Goal: Navigation & Orientation: Understand site structure

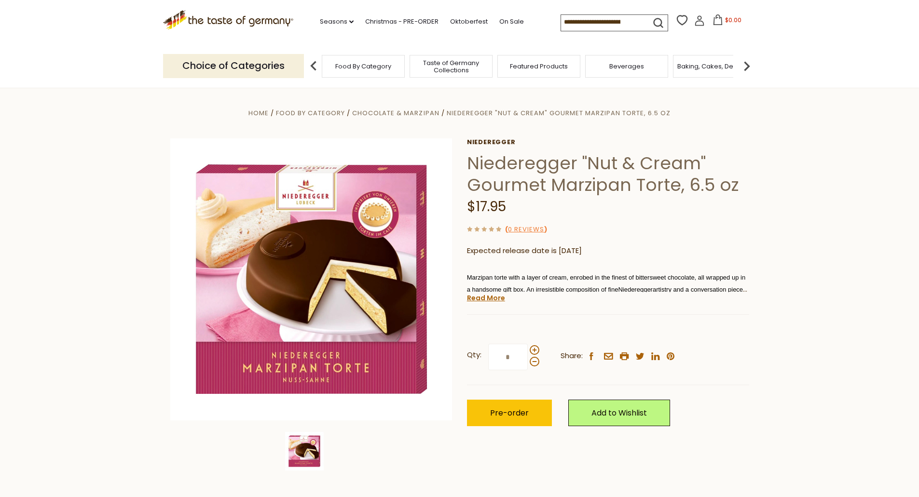
click at [370, 67] on span "Food By Category" at bounding box center [363, 66] width 56 height 7
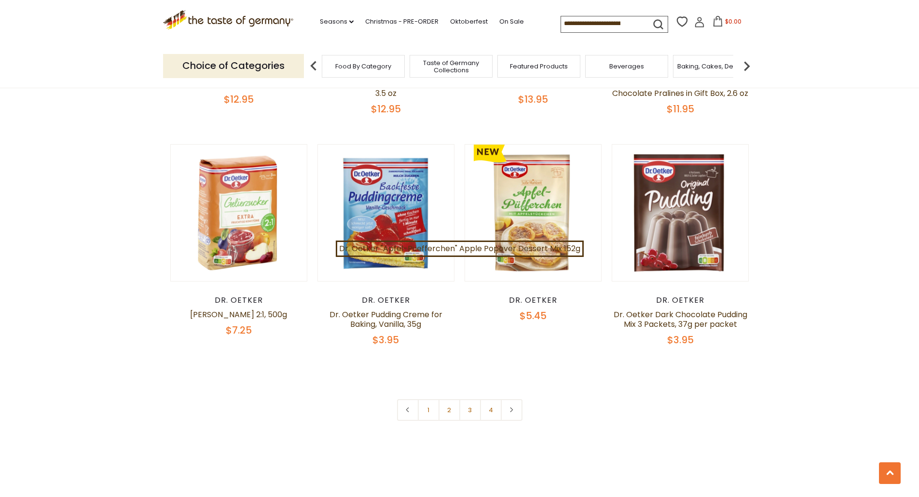
scroll to position [1977, 0]
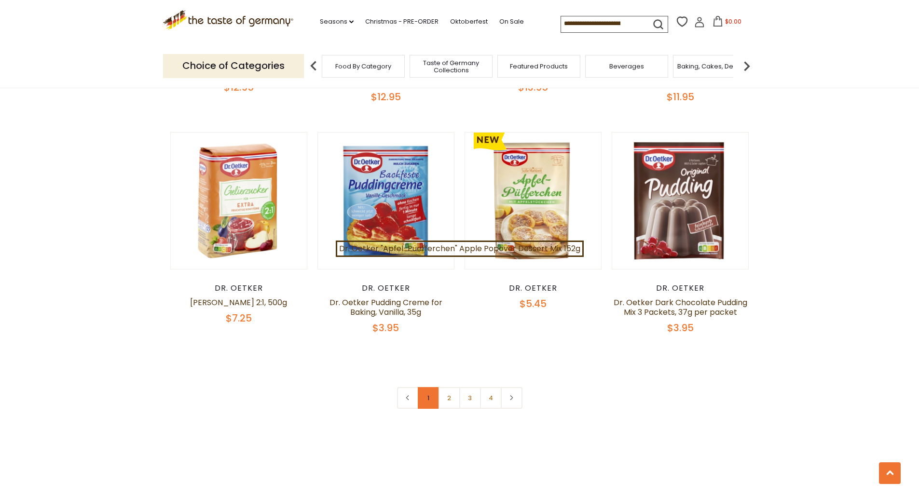
click at [434, 390] on link "1" at bounding box center [429, 398] width 22 height 22
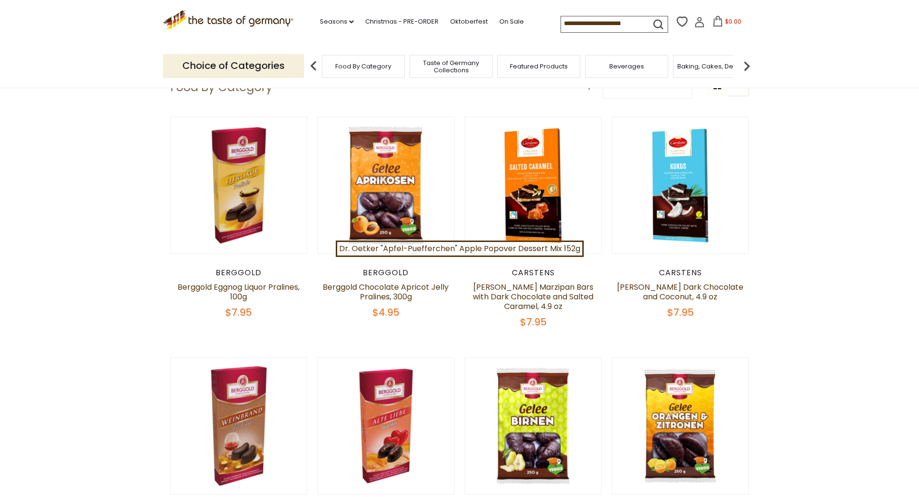
scroll to position [0, 0]
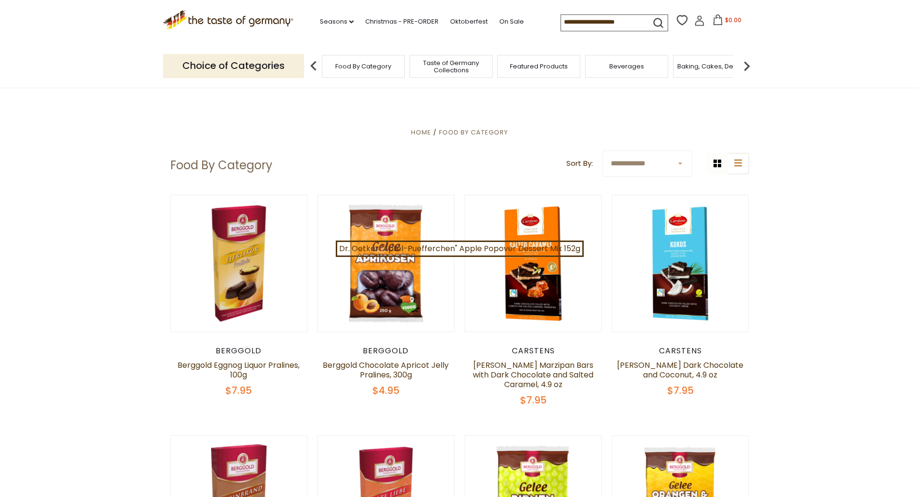
click at [533, 67] on span "Featured Products" at bounding box center [539, 66] width 58 height 7
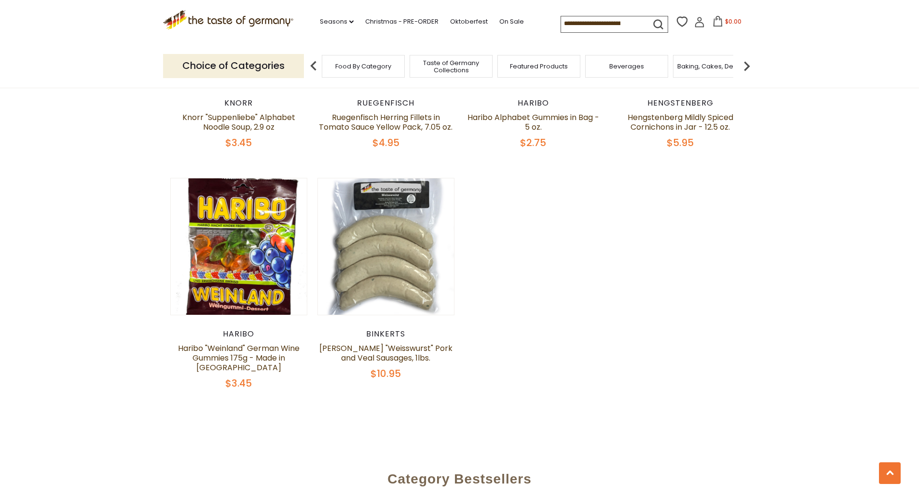
scroll to position [723, 0]
